Goal: Find contact information: Find contact information

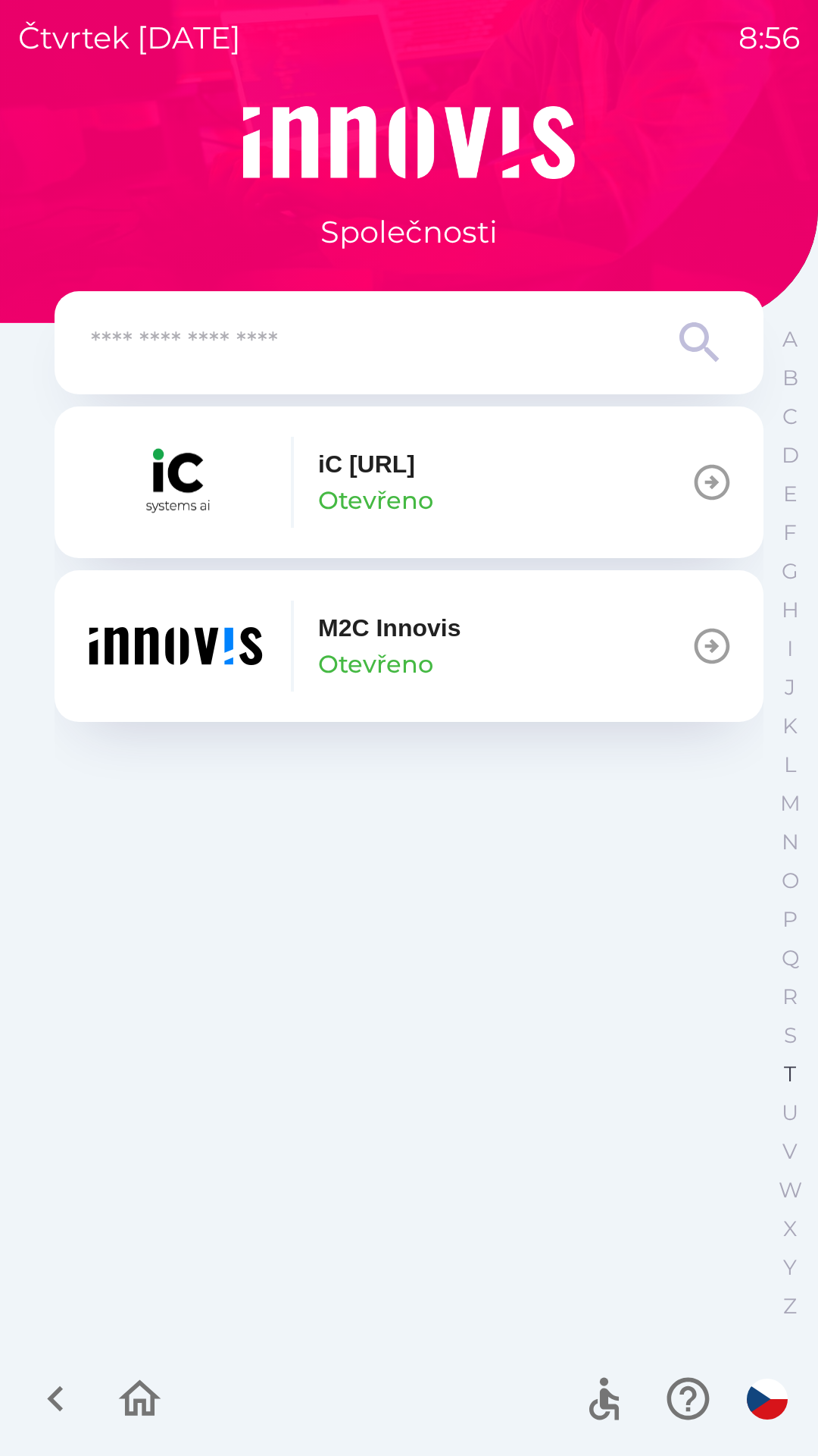
click at [795, 1073] on p "T" at bounding box center [790, 1073] width 12 height 27
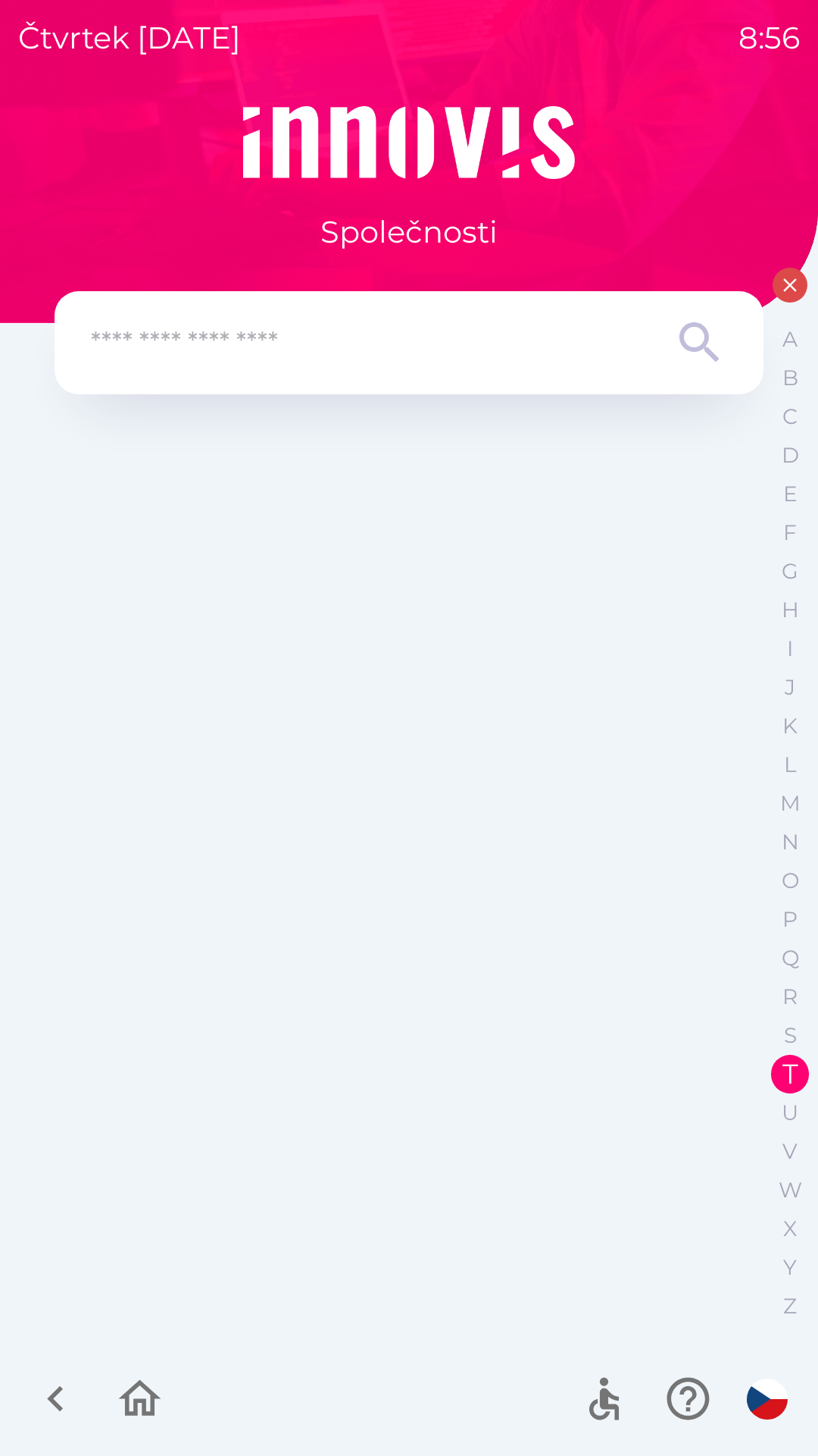
click at [788, 290] on icon "button" at bounding box center [790, 285] width 22 height 22
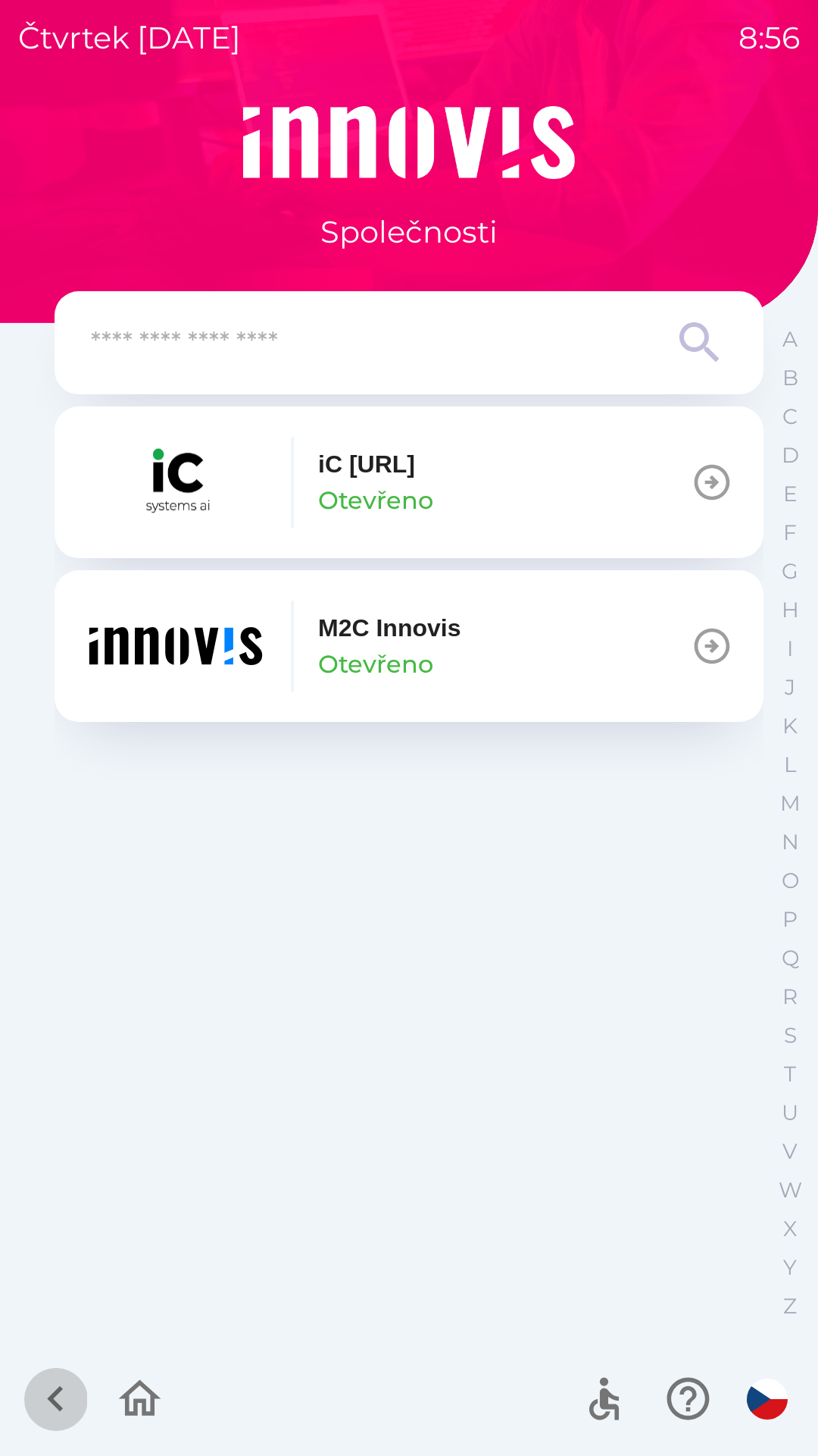
click at [60, 1393] on icon "button" at bounding box center [55, 1398] width 51 height 51
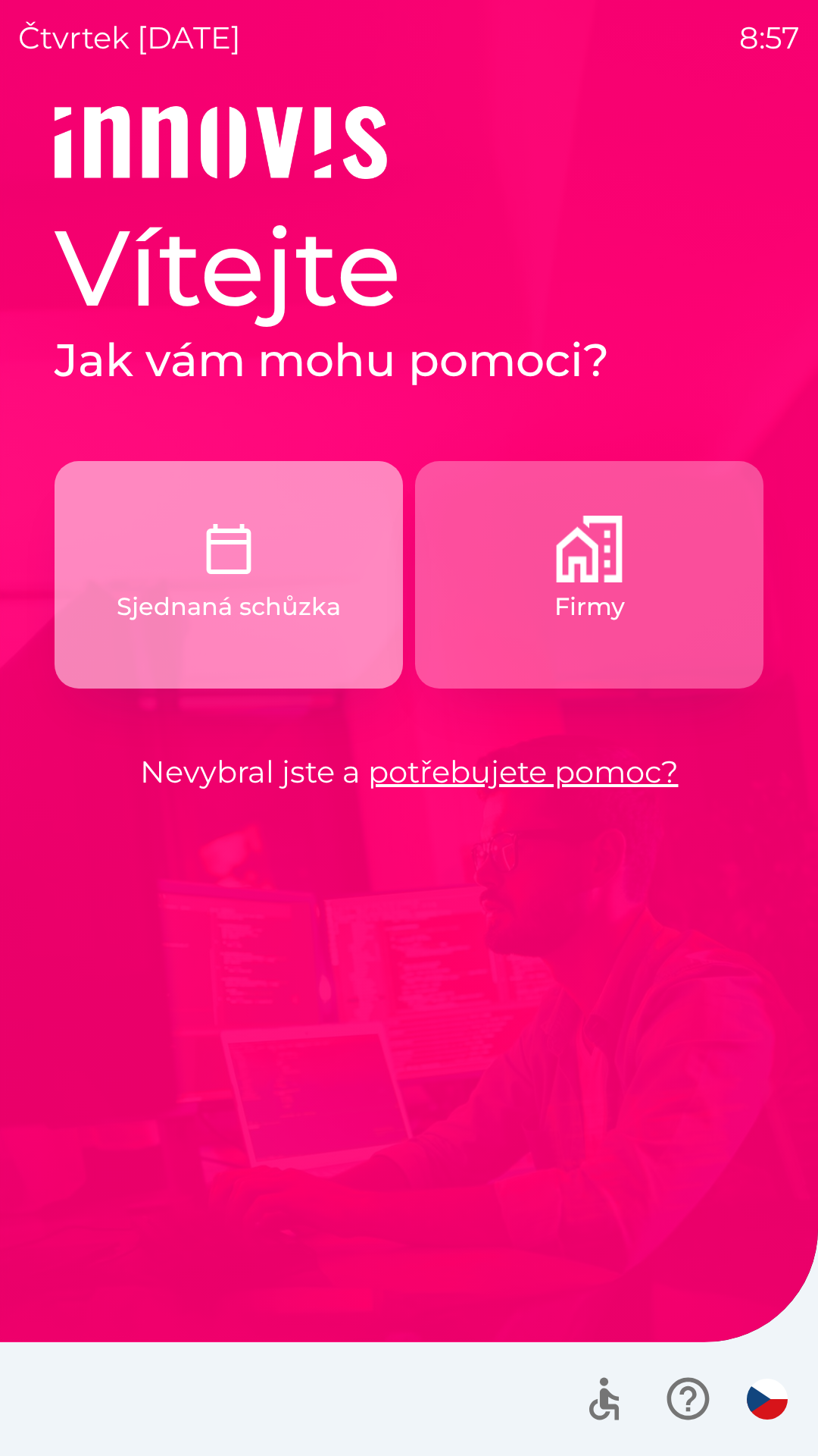
click at [139, 599] on p "Sjednaná schůzka" at bounding box center [229, 607] width 224 height 36
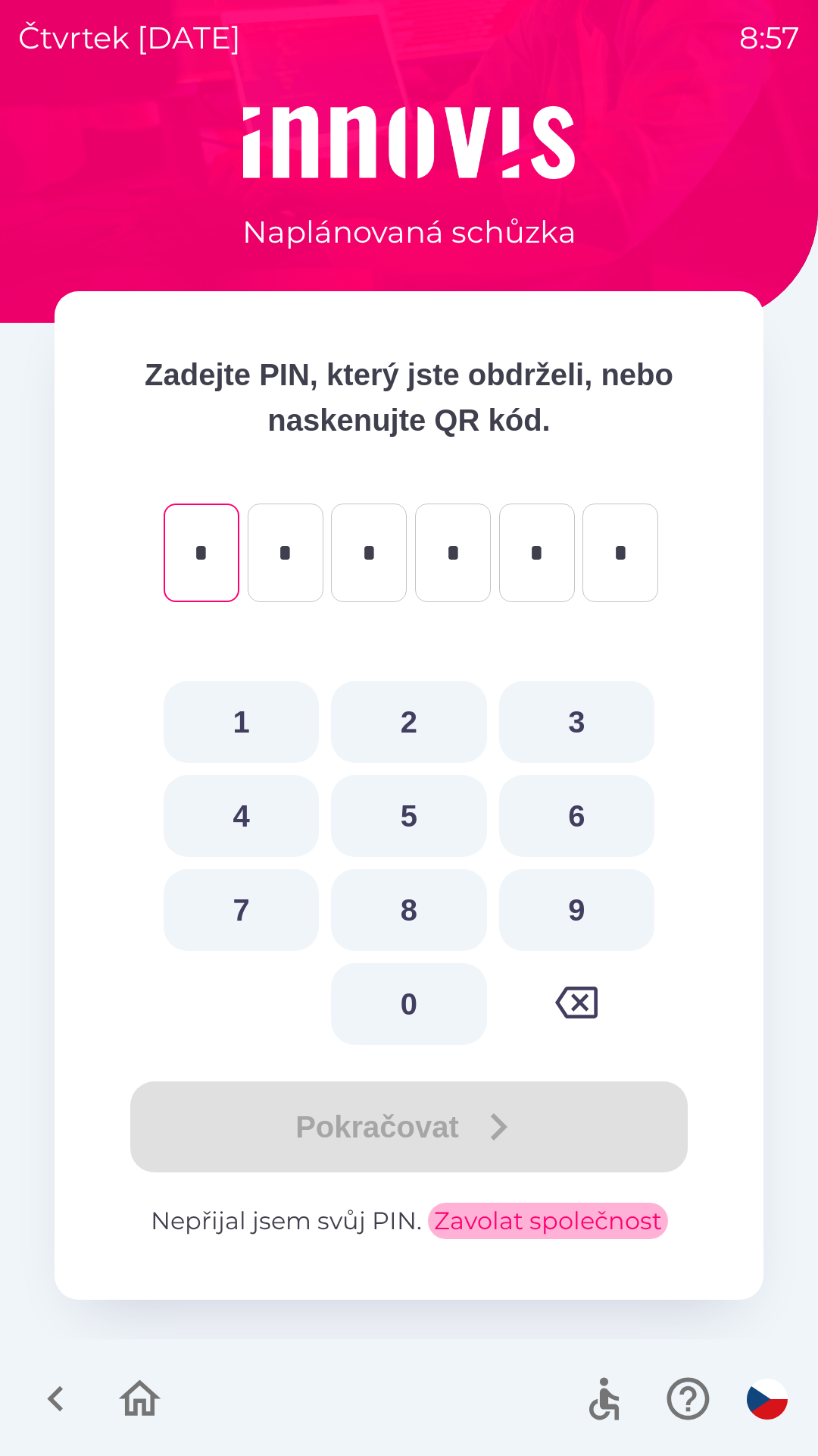
click at [504, 1203] on button "Zavolat společnost" at bounding box center [548, 1221] width 240 height 36
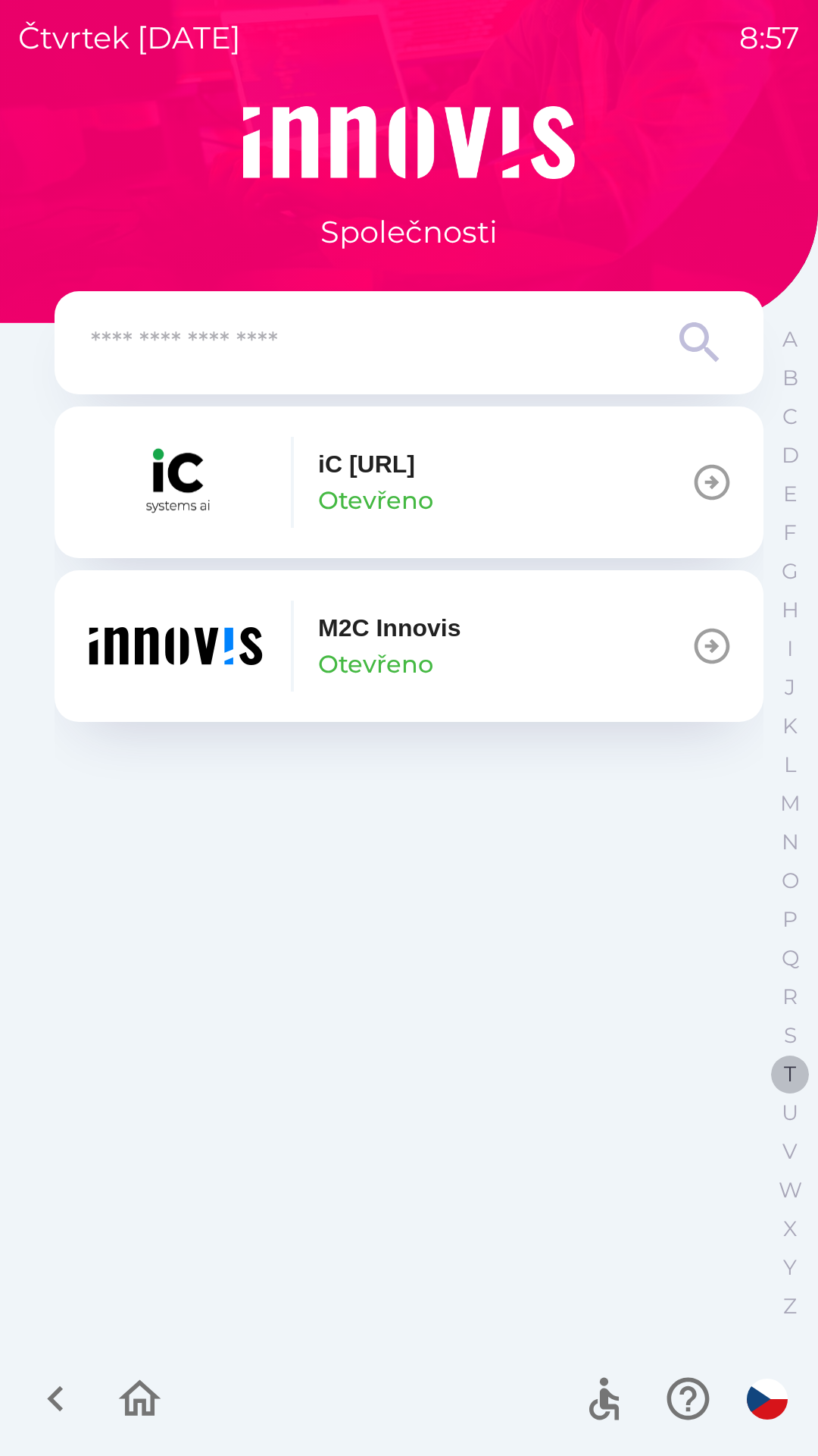
click at [787, 1073] on p "T" at bounding box center [790, 1073] width 12 height 27
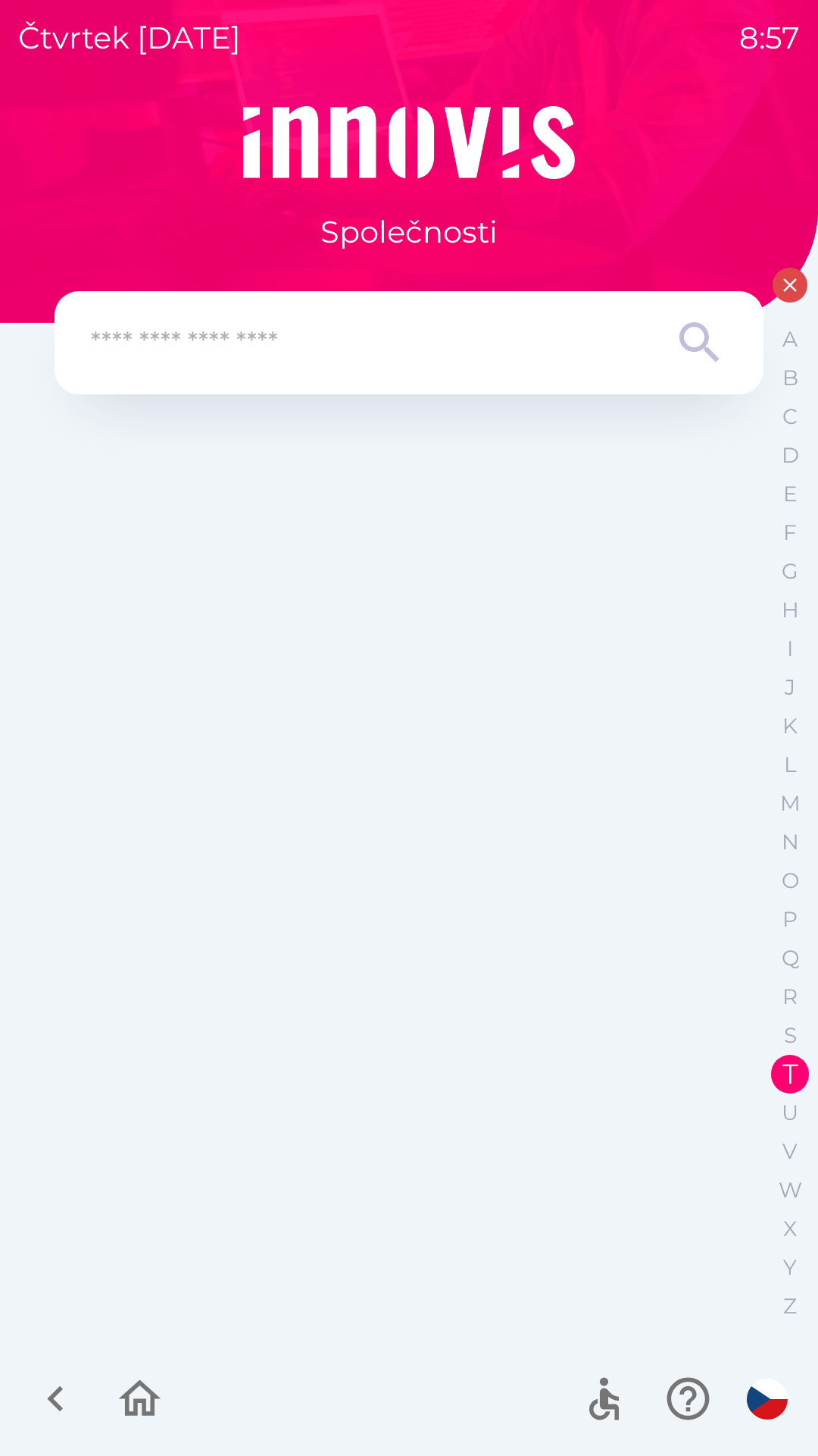
click at [781, 289] on icon "button" at bounding box center [790, 285] width 22 height 22
